Goal: Task Accomplishment & Management: Complete application form

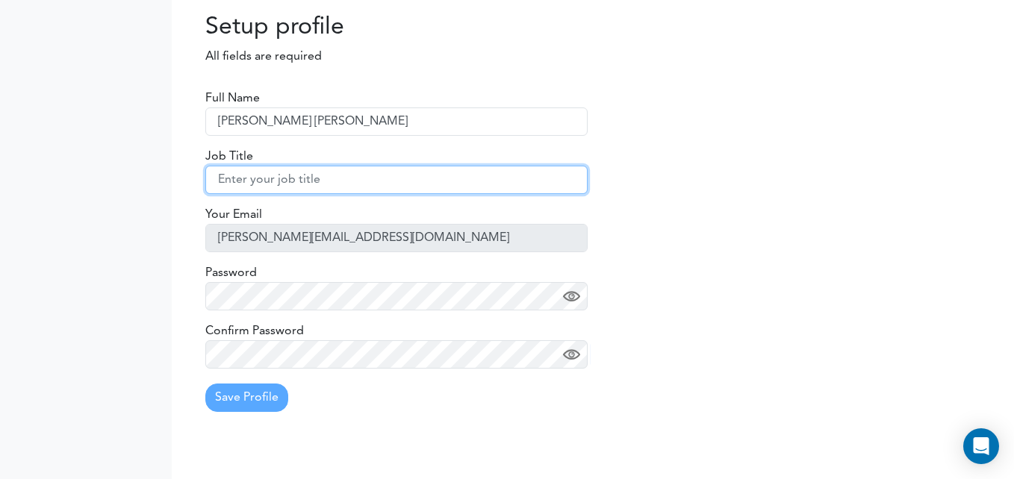
click at [281, 176] on input "text" at bounding box center [396, 180] width 382 height 28
type input "a"
type input "p"
type input "AuxNom"
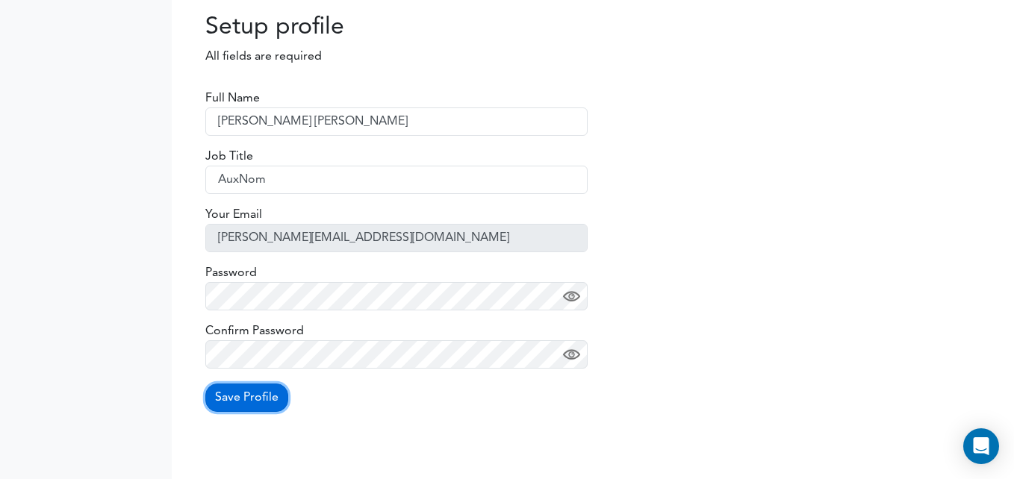
click at [241, 405] on button "Save Profile" at bounding box center [246, 398] width 83 height 28
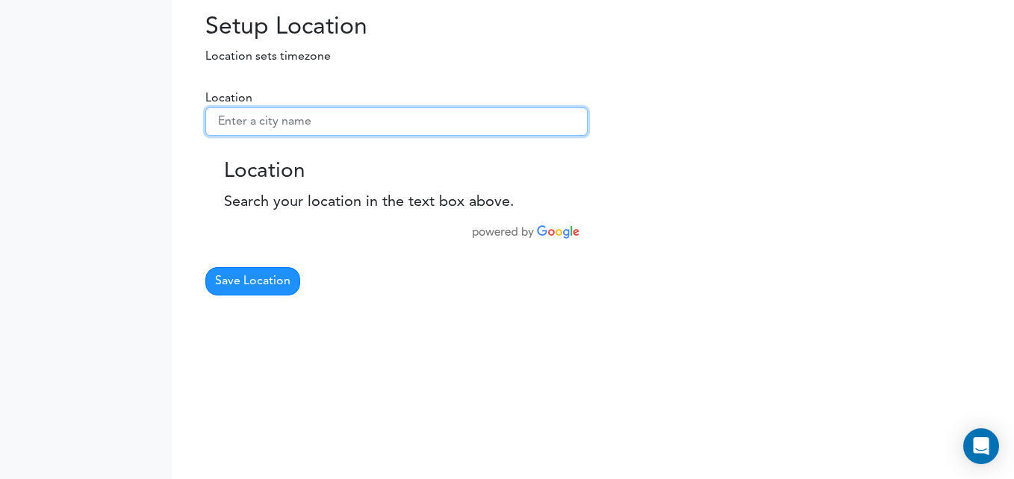
click at [329, 127] on input "text" at bounding box center [396, 121] width 382 height 28
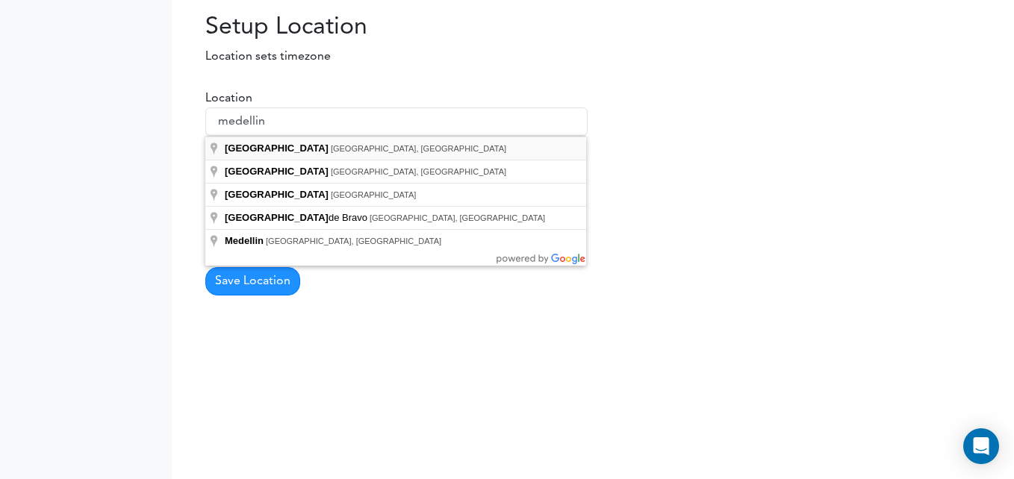
type input "Medellín, Antioquia, Colombia"
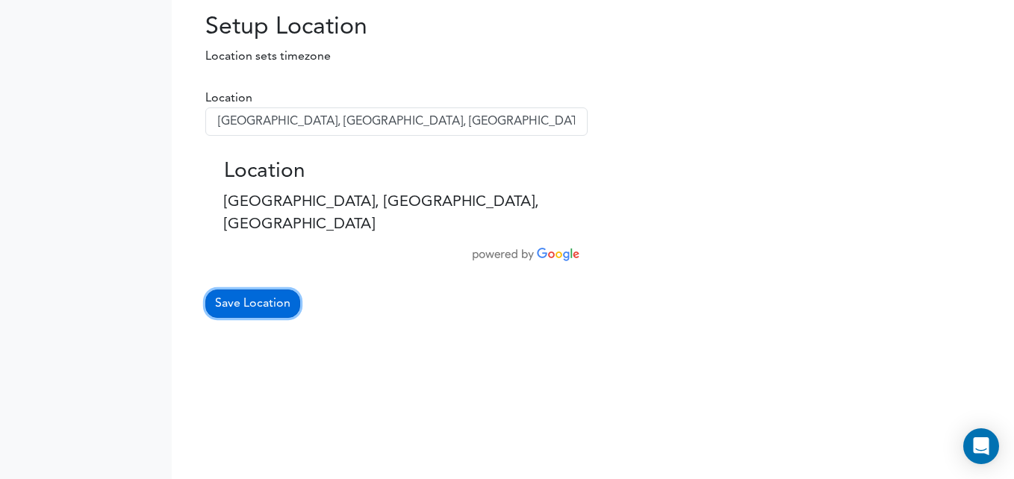
click at [272, 290] on button "Save Location" at bounding box center [252, 304] width 95 height 28
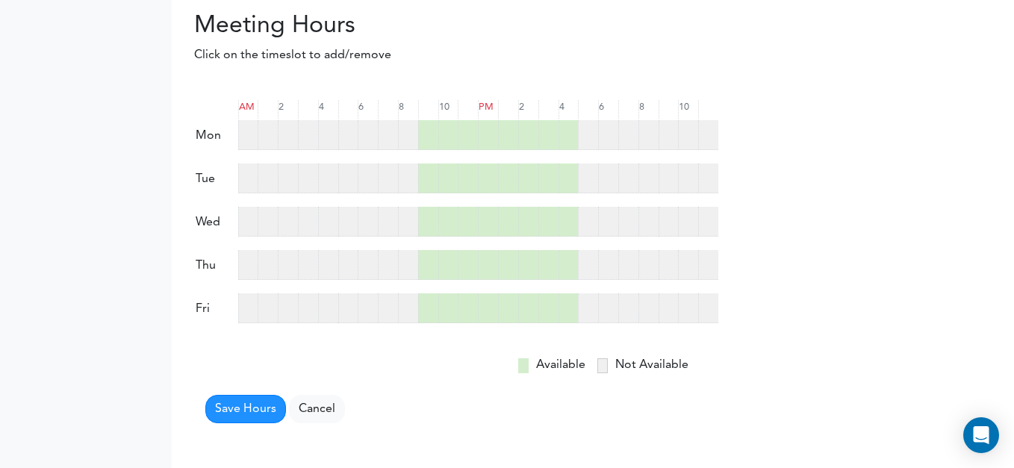
click at [463, 173] on div at bounding box center [468, 178] width 20 height 30
click at [407, 82] on div "AM 2 4 6 8 10 PM 2 4 6 8 10 mon tue wed" at bounding box center [456, 255] width 546 height 359
click at [470, 181] on div at bounding box center [478, 178] width 481 height 30
click at [470, 181] on div at bounding box center [468, 178] width 20 height 30
click at [412, 137] on div at bounding box center [408, 135] width 20 height 30
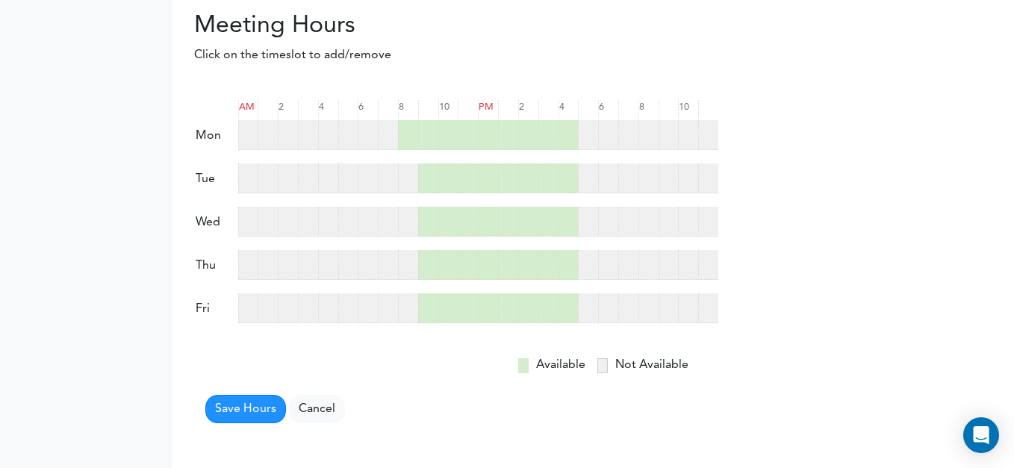
click at [407, 173] on div at bounding box center [408, 178] width 20 height 30
click at [407, 211] on div at bounding box center [408, 222] width 20 height 30
click at [407, 249] on div "thu" at bounding box center [456, 264] width 524 height 31
click at [407, 264] on div at bounding box center [408, 265] width 20 height 30
click at [411, 302] on div at bounding box center [408, 308] width 20 height 30
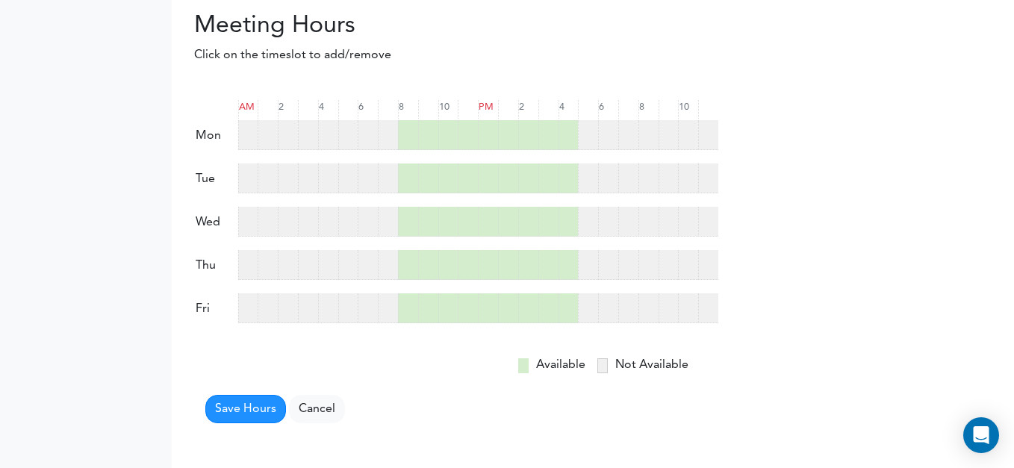
click at [594, 142] on div at bounding box center [588, 135] width 20 height 30
click at [594, 169] on div at bounding box center [588, 178] width 20 height 30
click at [591, 216] on div at bounding box center [588, 222] width 20 height 30
click at [590, 260] on div at bounding box center [588, 265] width 20 height 30
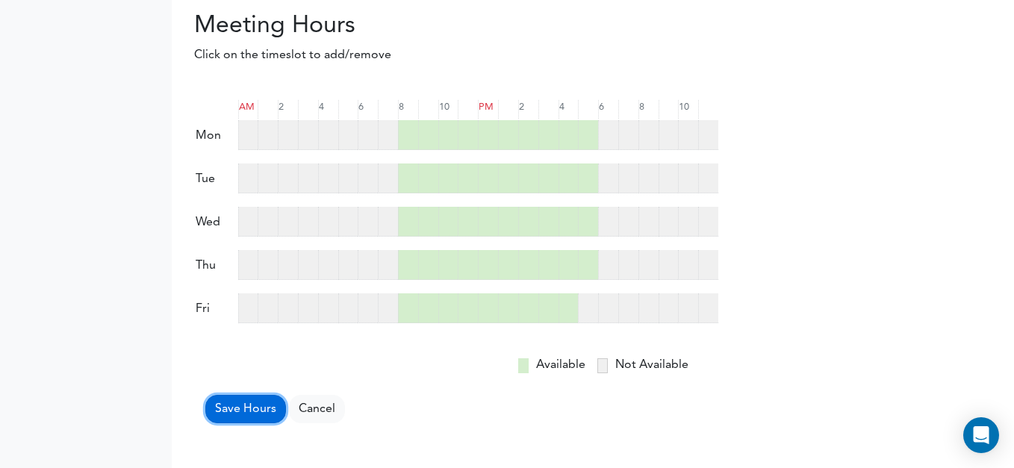
click at [250, 411] on button "Save Hours" at bounding box center [245, 409] width 81 height 28
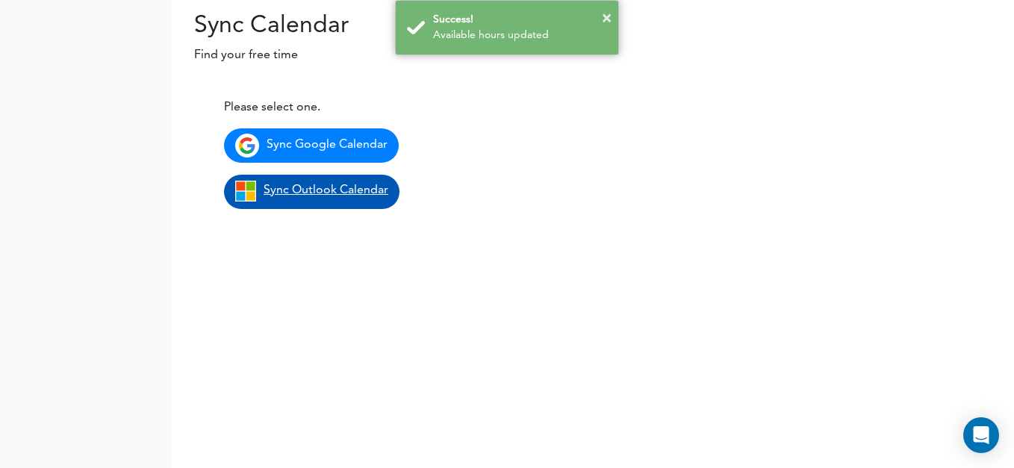
click at [362, 184] on span "Sync Outlook Calendar" at bounding box center [325, 190] width 125 height 12
